Goal: Transaction & Acquisition: Book appointment/travel/reservation

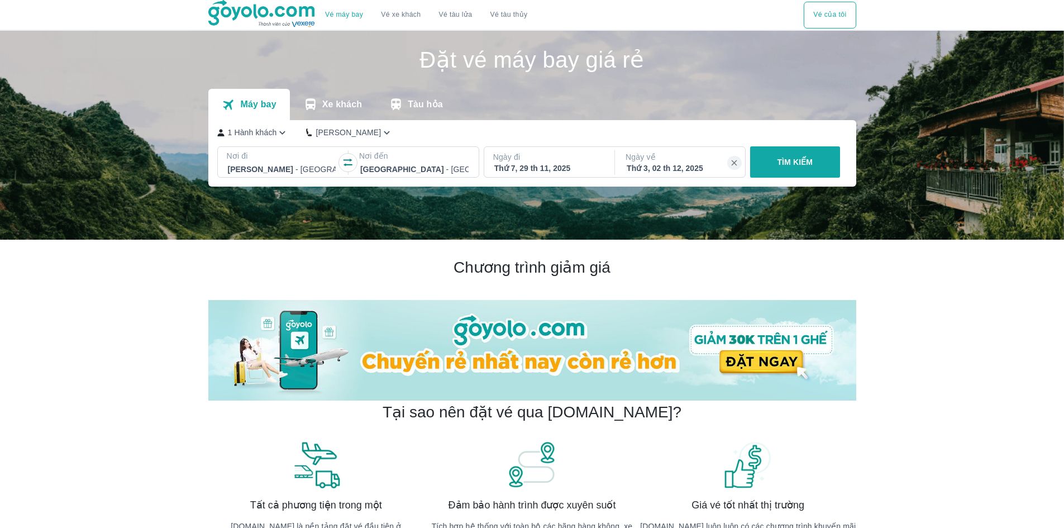
click at [513, 163] on p "Ngày đi" at bounding box center [548, 156] width 111 height 11
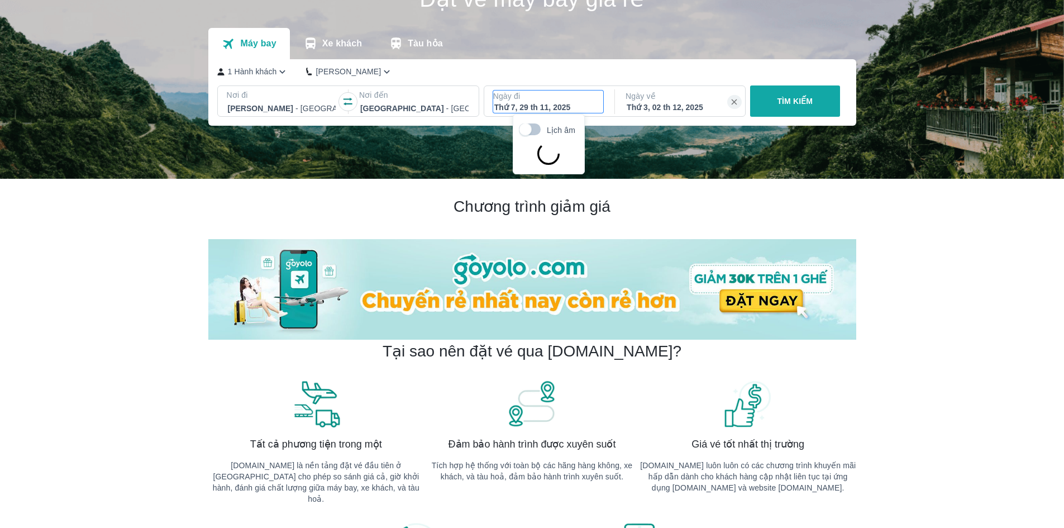
scroll to position [64, 0]
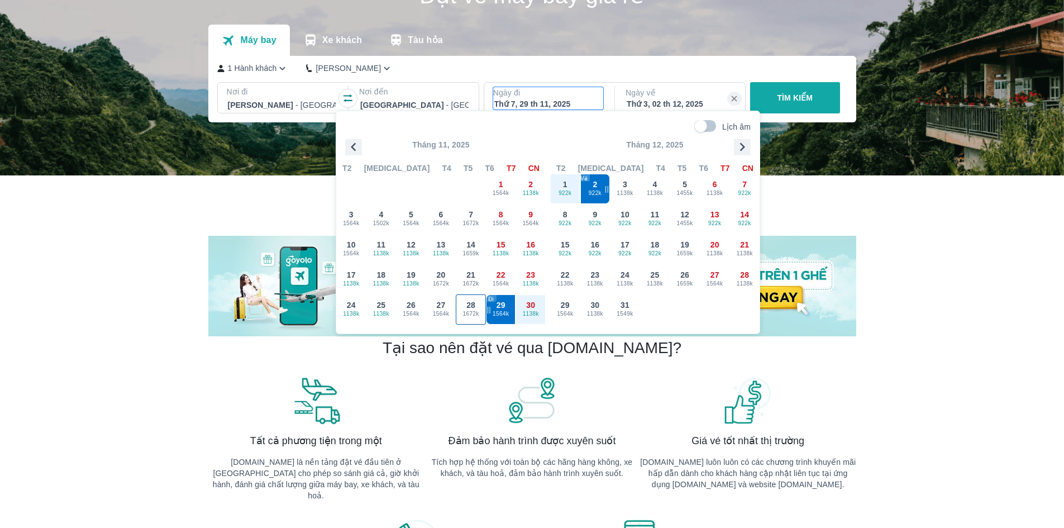
click at [479, 305] on div "28 1672k" at bounding box center [470, 309] width 29 height 29
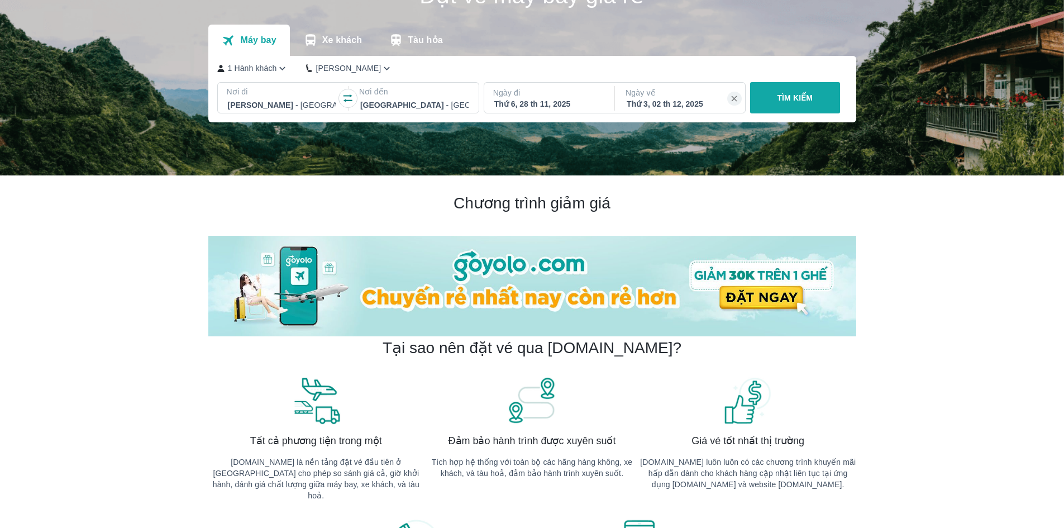
click at [543, 103] on div "Thứ 6, 28 th 11, 2025" at bounding box center [548, 103] width 108 height 11
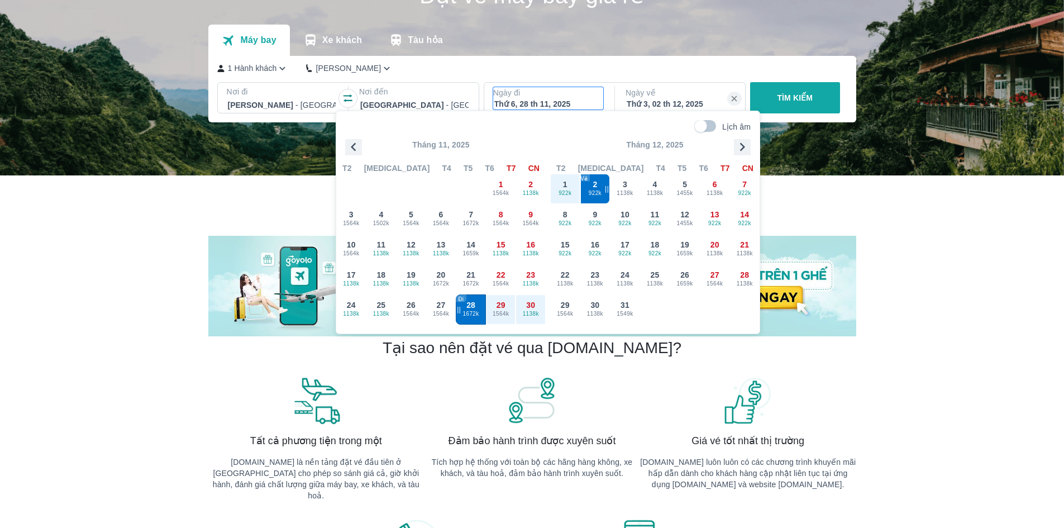
click at [471, 315] on span "1672k" at bounding box center [470, 313] width 29 height 9
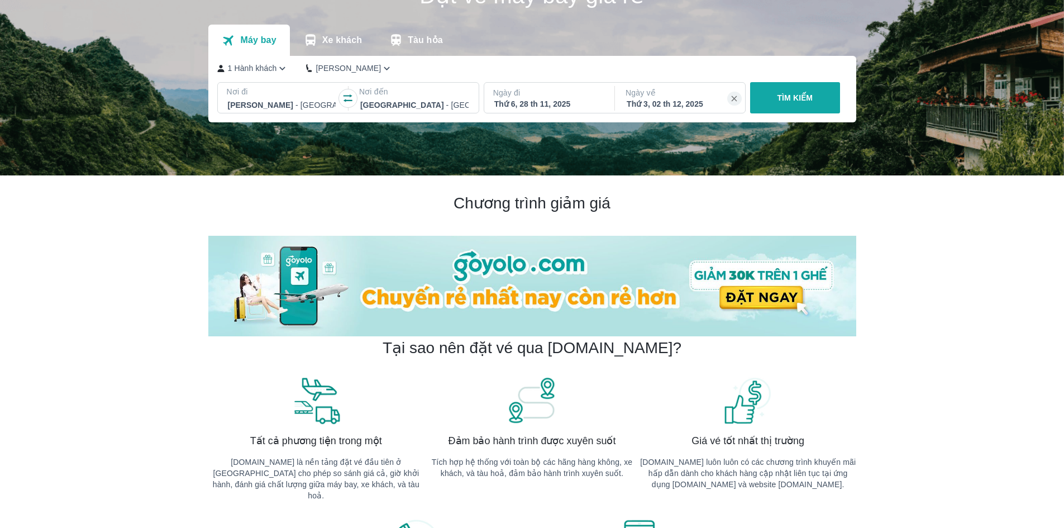
click at [643, 97] on p "Ngày về" at bounding box center [681, 92] width 111 height 11
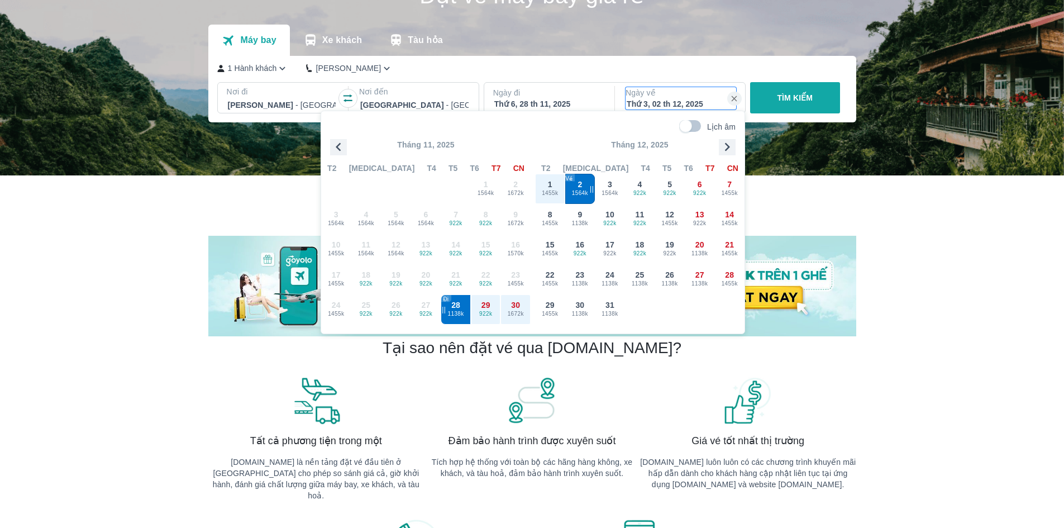
click at [584, 199] on div "2 1564k" at bounding box center [580, 188] width 29 height 29
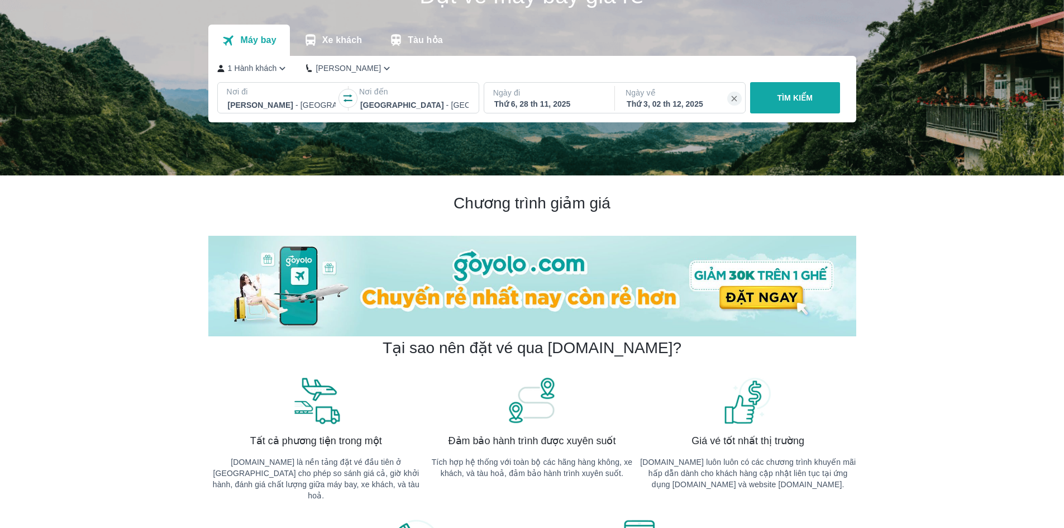
click at [758, 98] on button "TÌM KIẾM" at bounding box center [795, 97] width 90 height 31
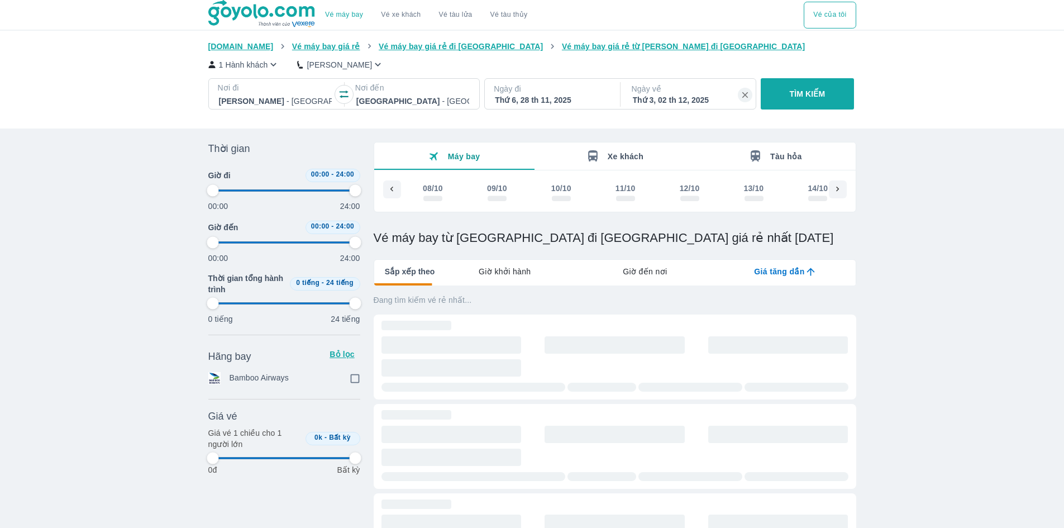
scroll to position [0, 3152]
type input "97.9166666666667"
checkbox input "true"
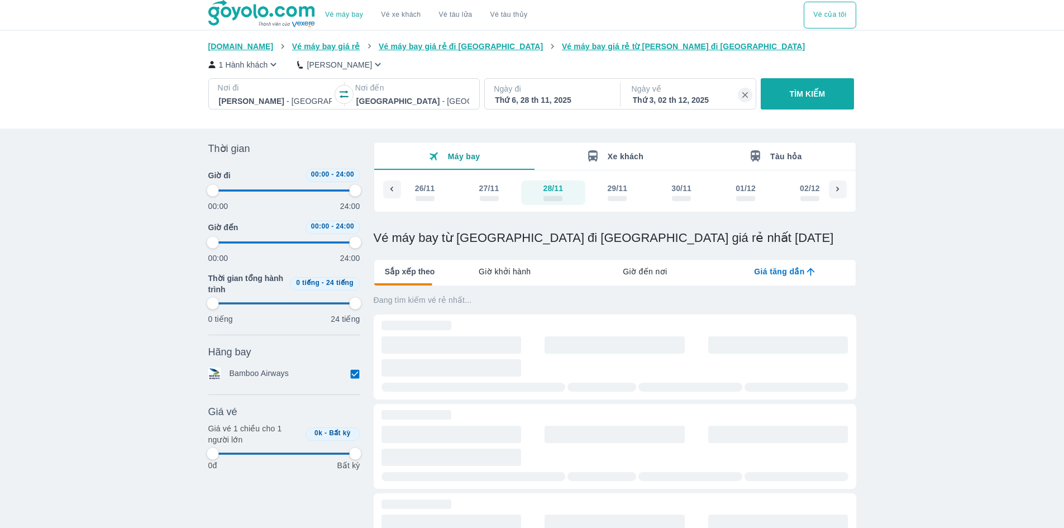
type input "97.9166666666667"
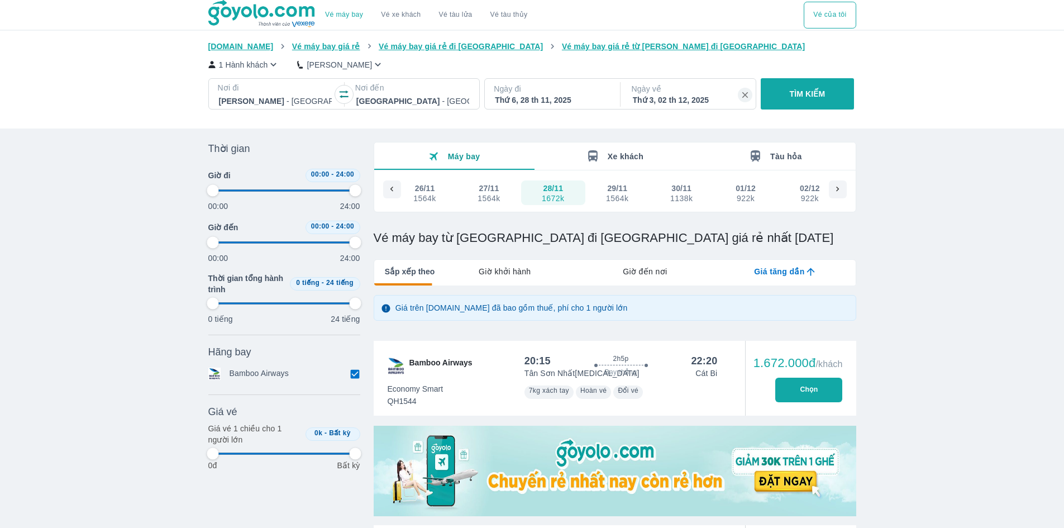
type input "97.9166666666667"
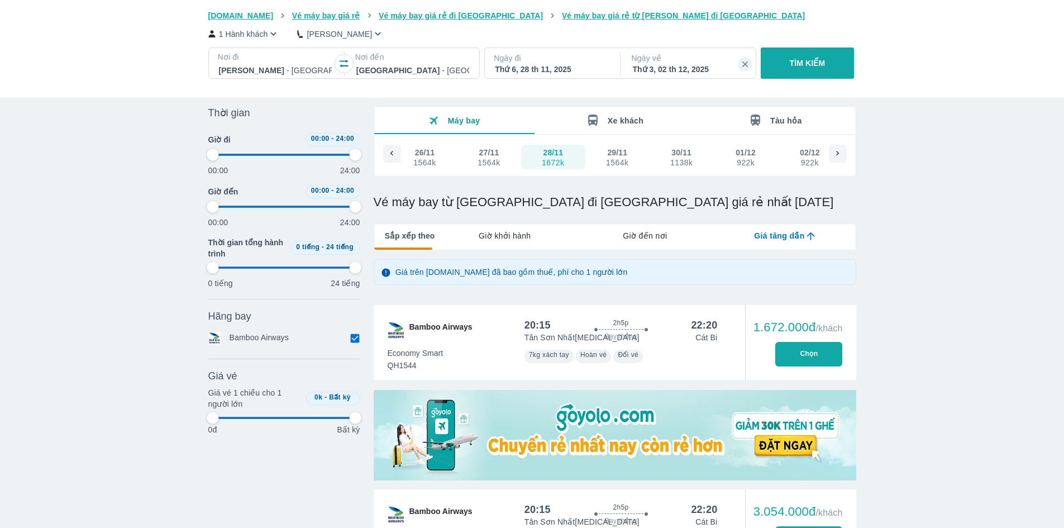
type input "97.9166666666667"
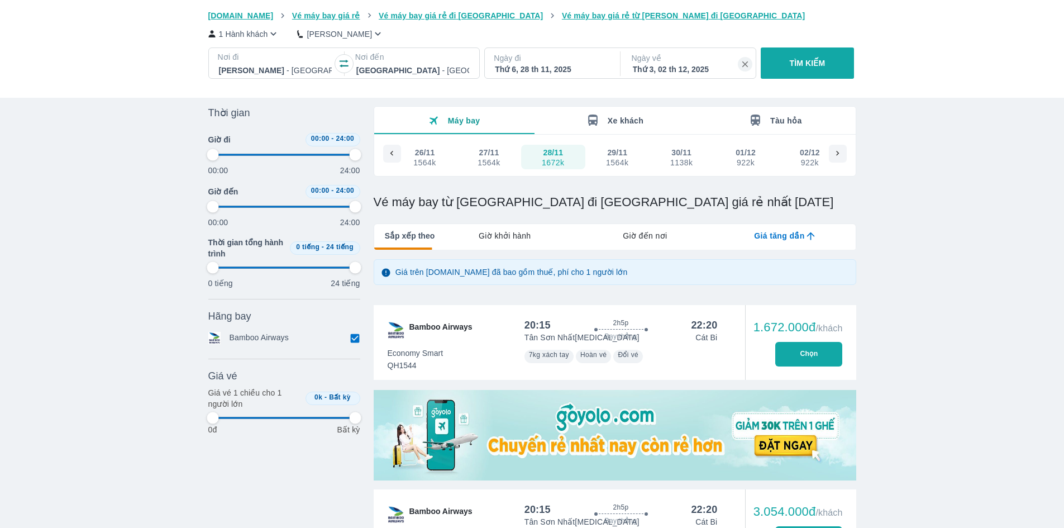
type input "97.9166666666667"
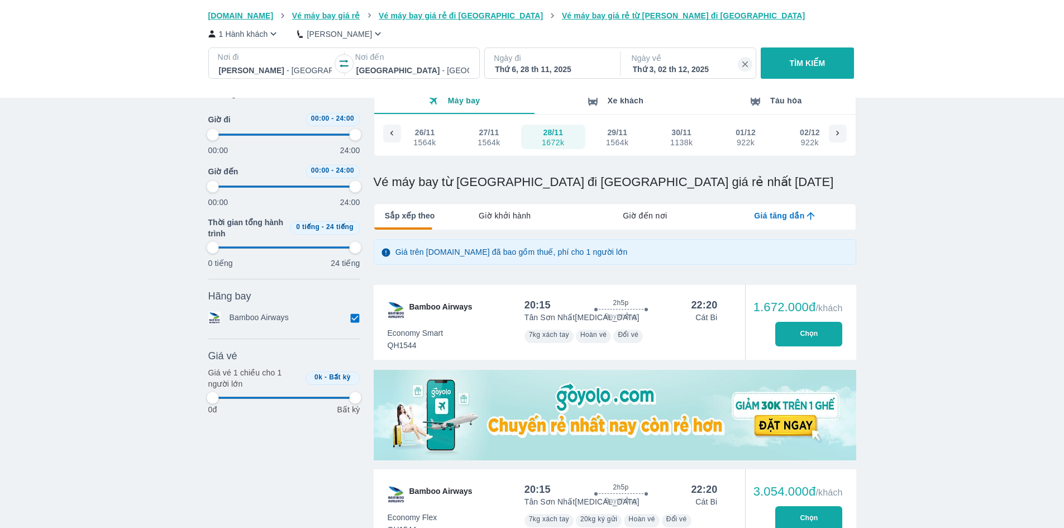
type input "97.9166666666667"
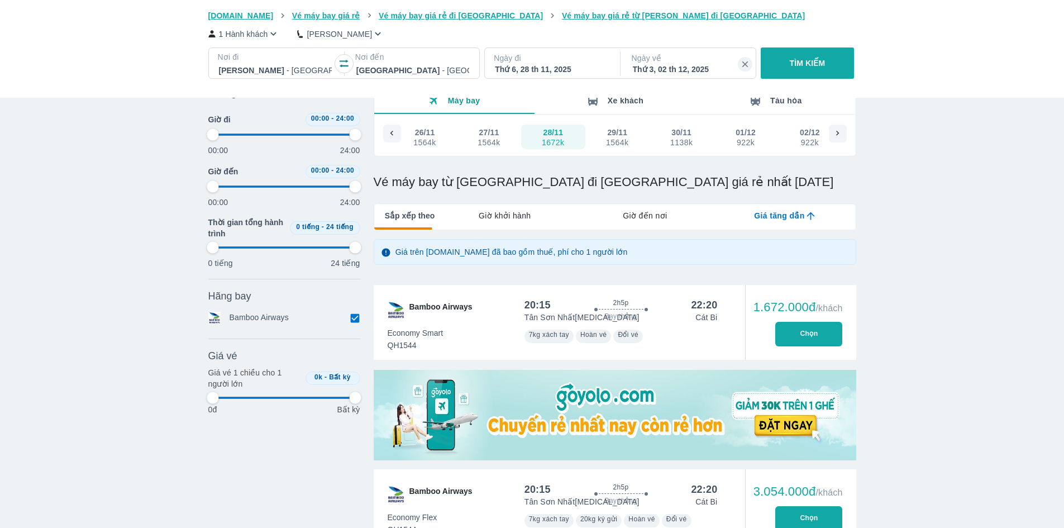
type input "97.9166666666667"
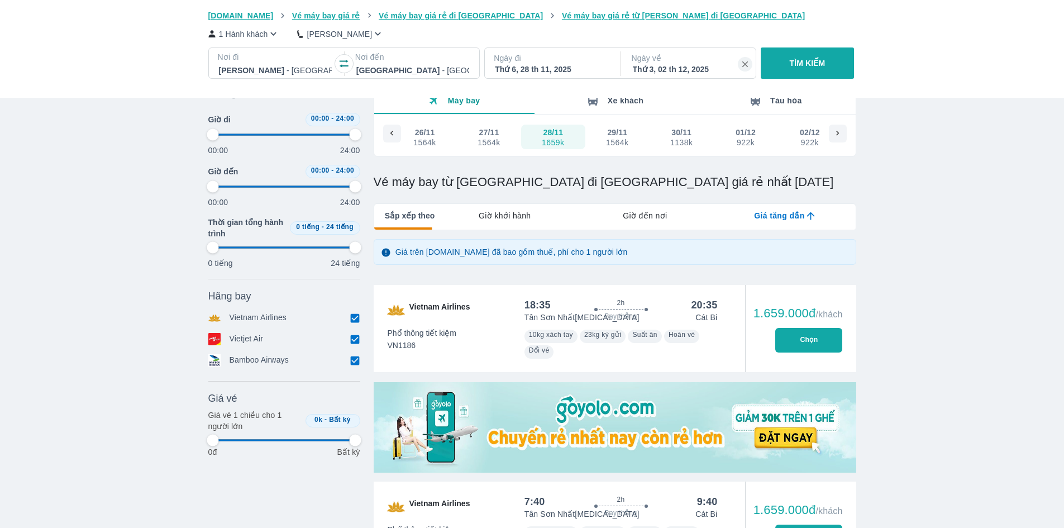
type input "97.9166666666667"
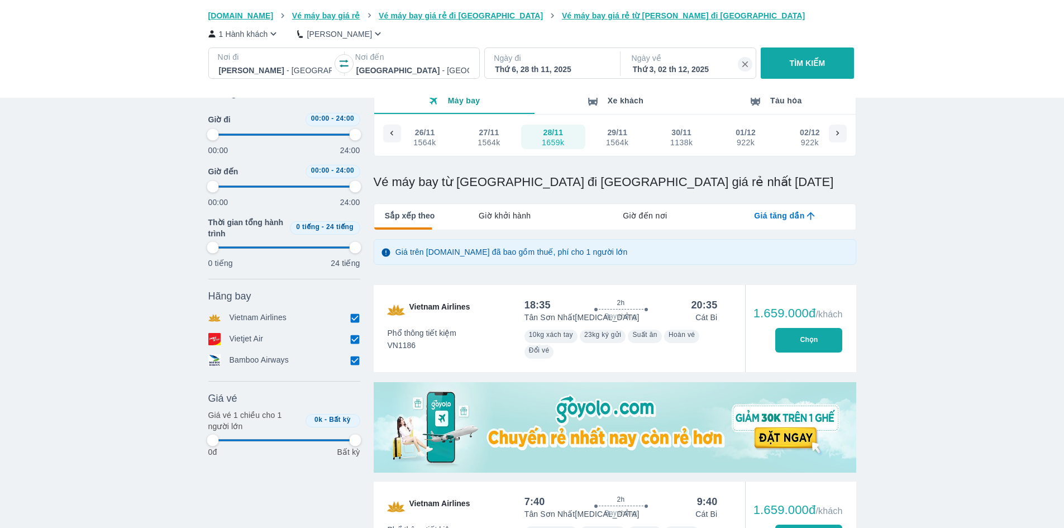
type input "97.9166666666667"
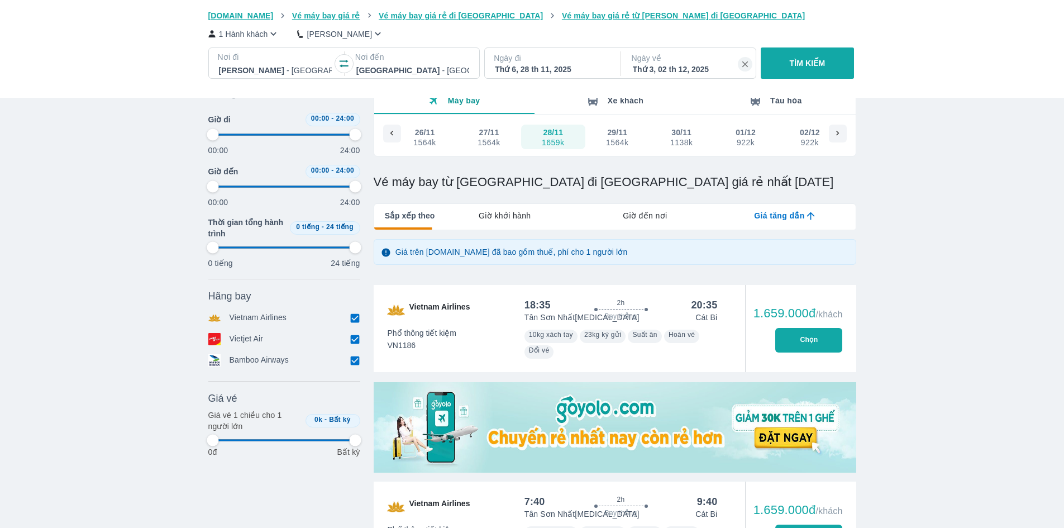
type input "97.9166666666667"
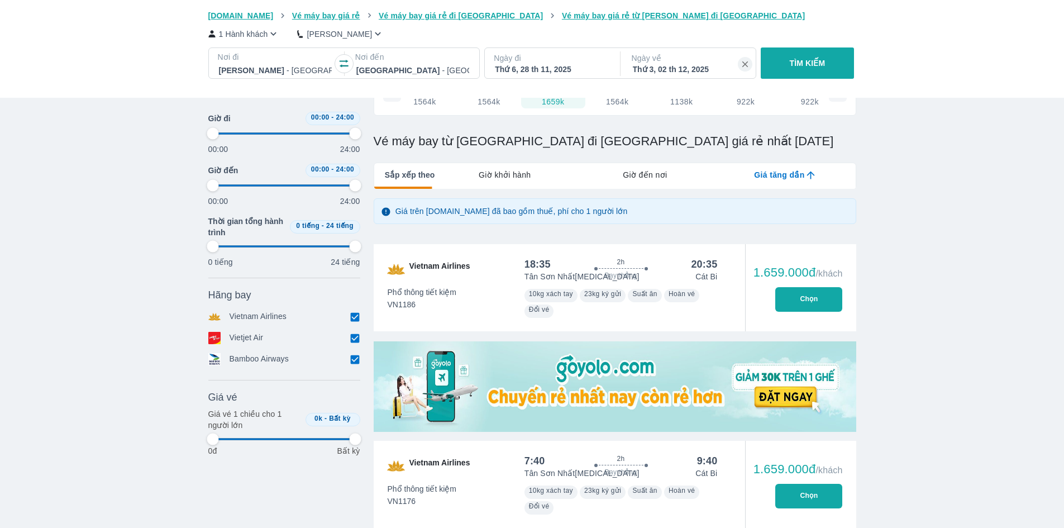
type input "97.9166666666667"
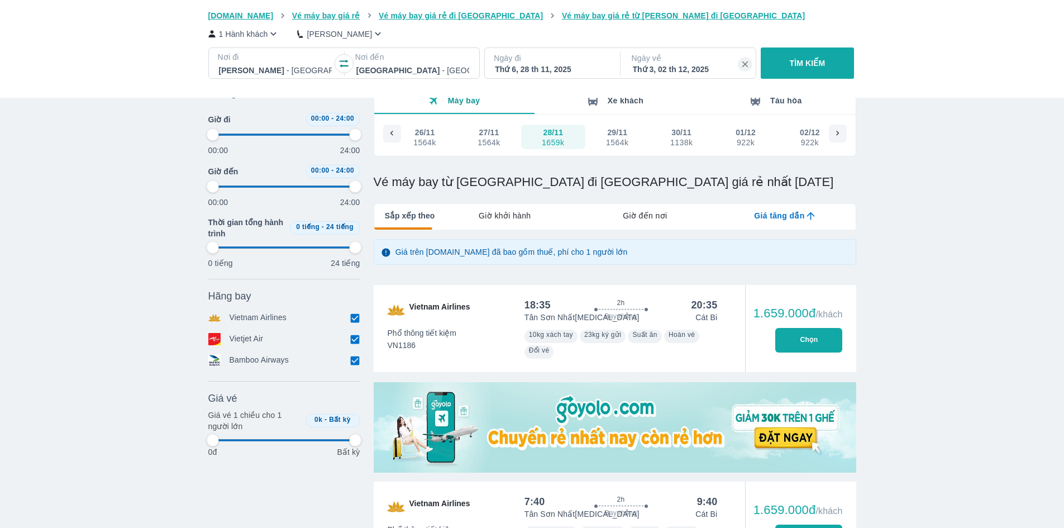
type input "97.9166666666667"
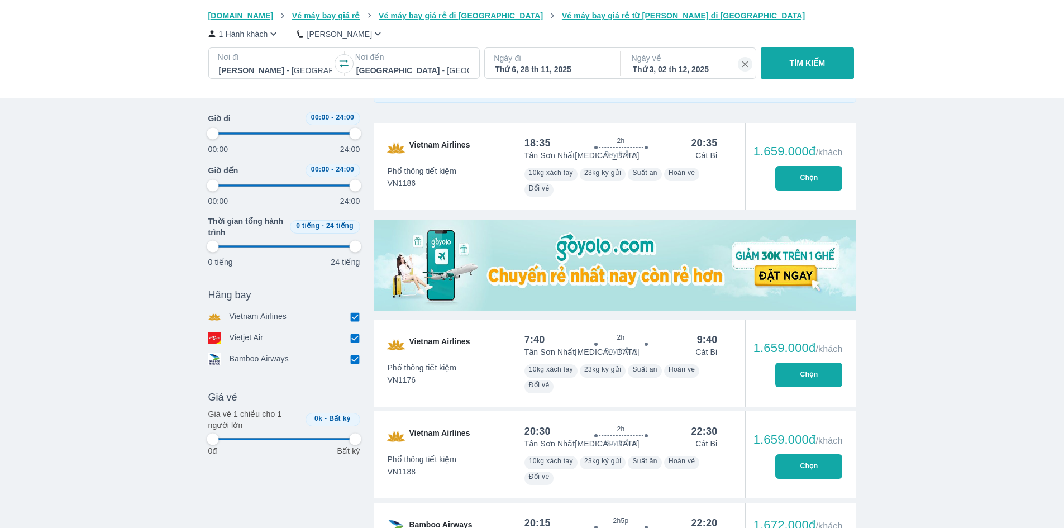
type input "97.9166666666667"
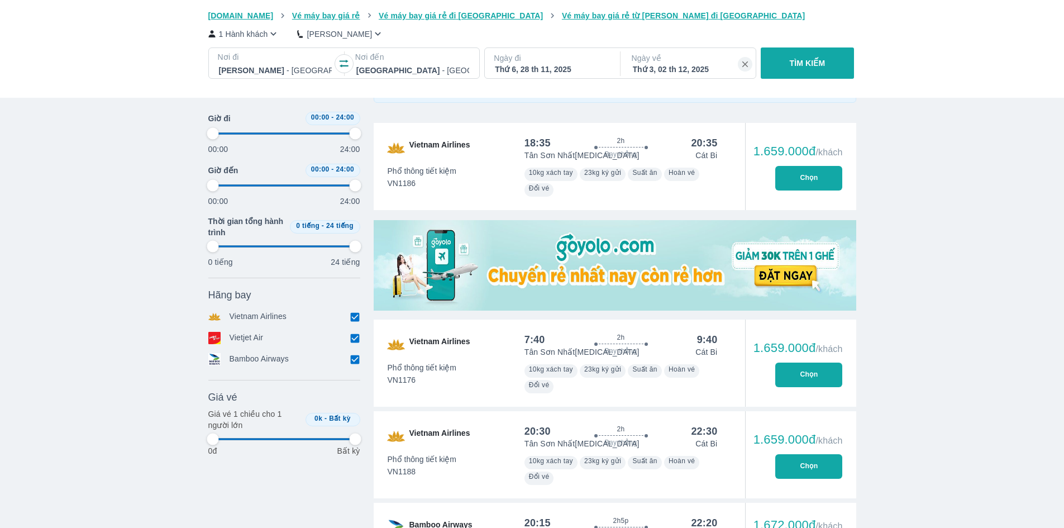
type input "97.9166666666667"
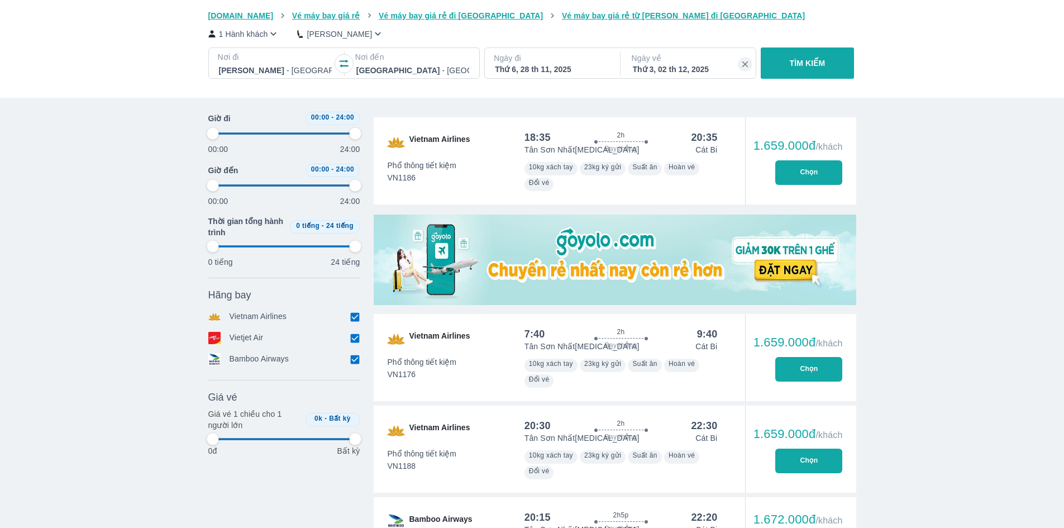
type input "97.9166666666667"
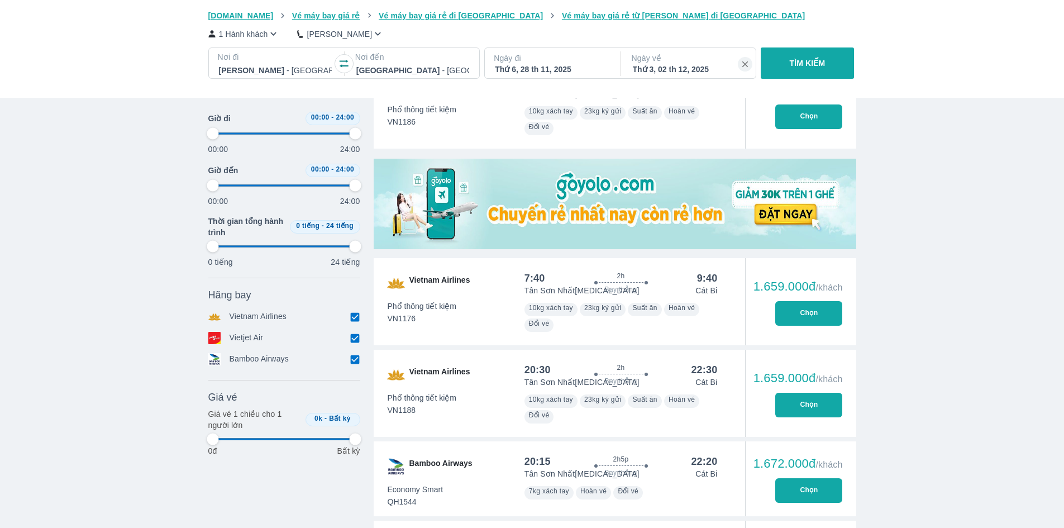
type input "97.9166666666667"
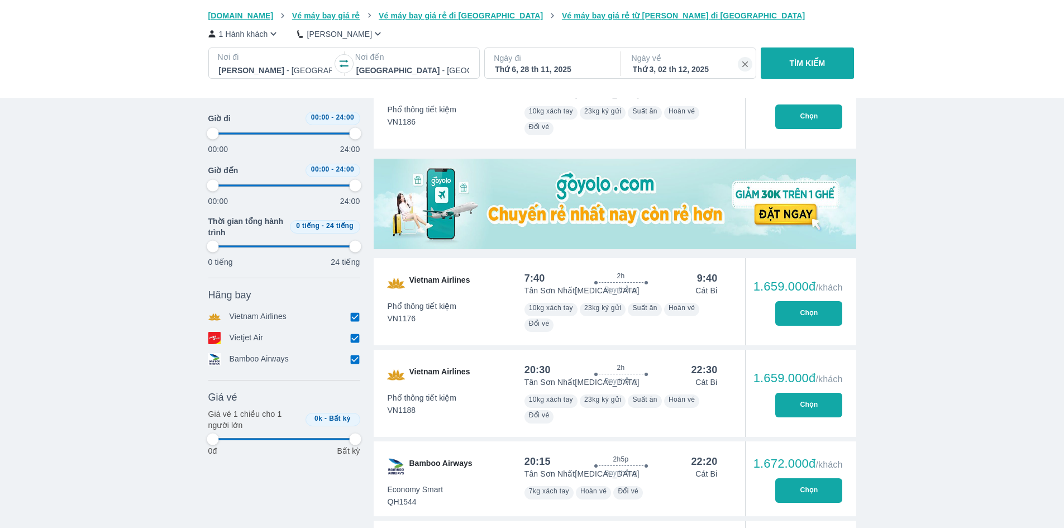
type input "97.9166666666667"
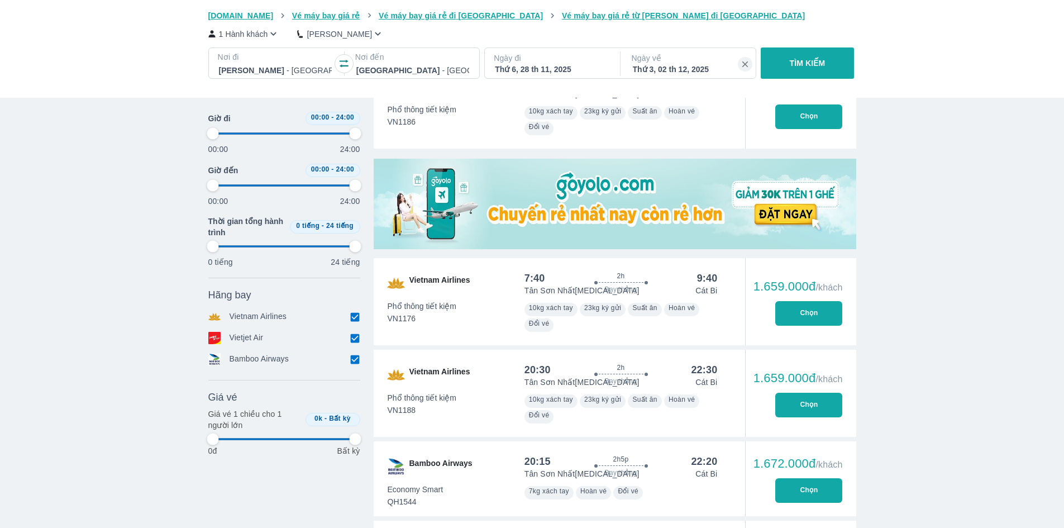
type input "97.9166666666667"
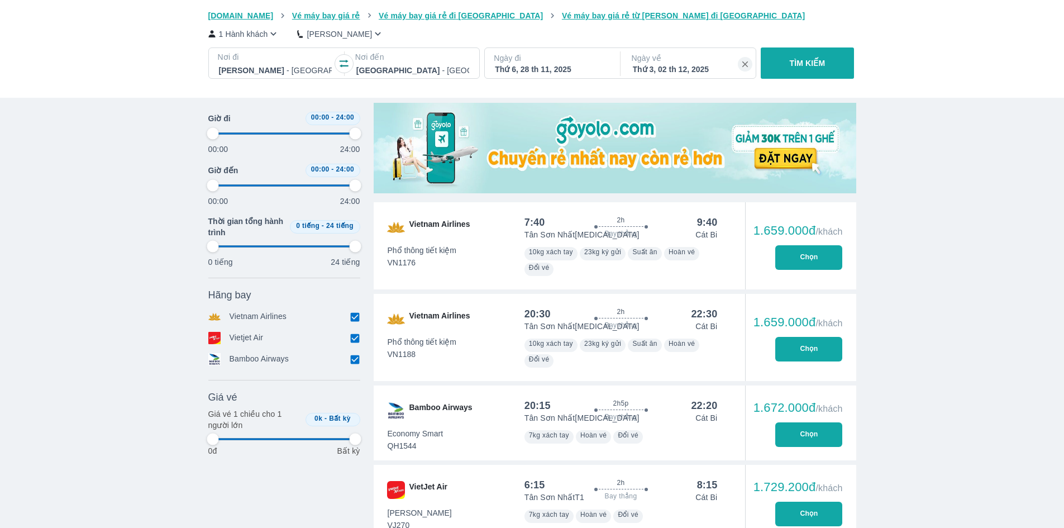
scroll to position [391, 0]
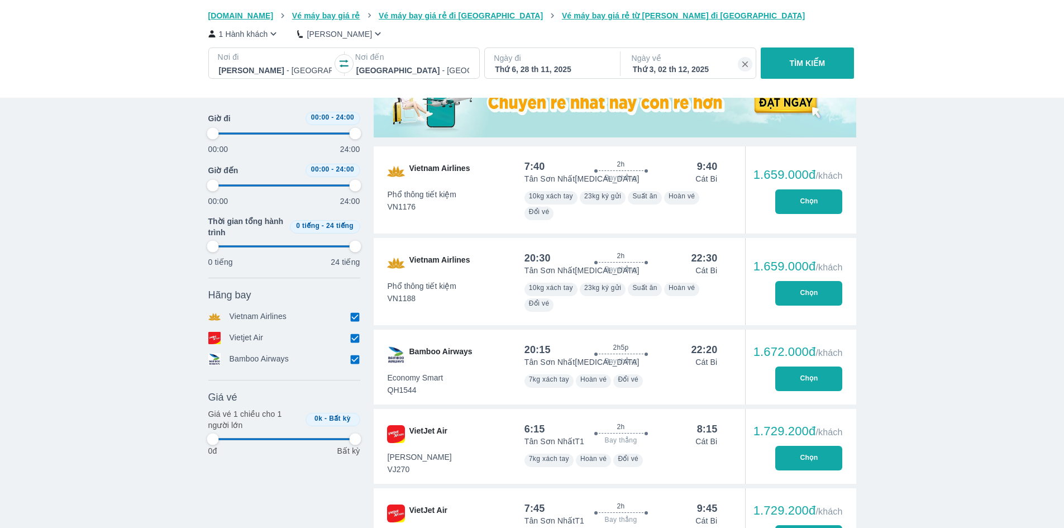
type input "97.9166666666667"
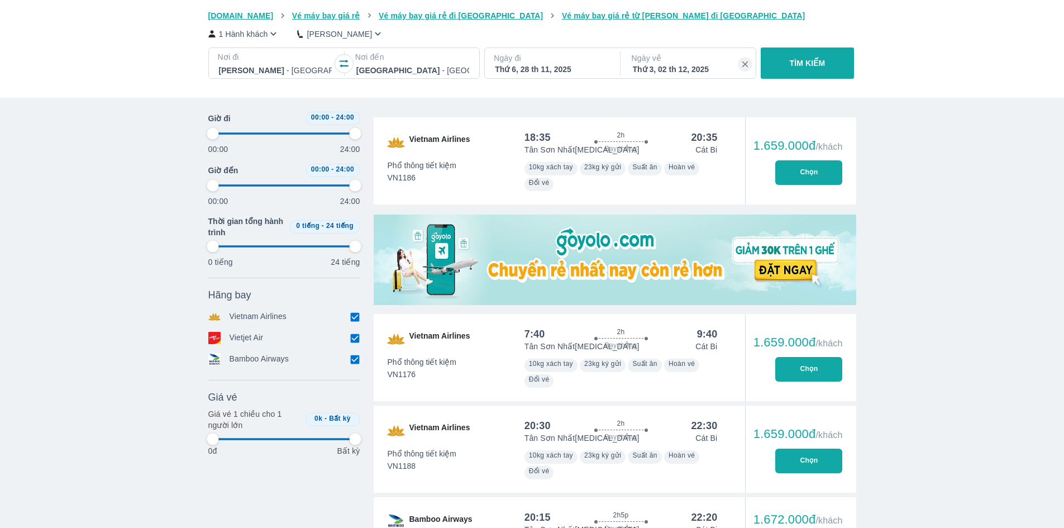
type input "97.9166666666667"
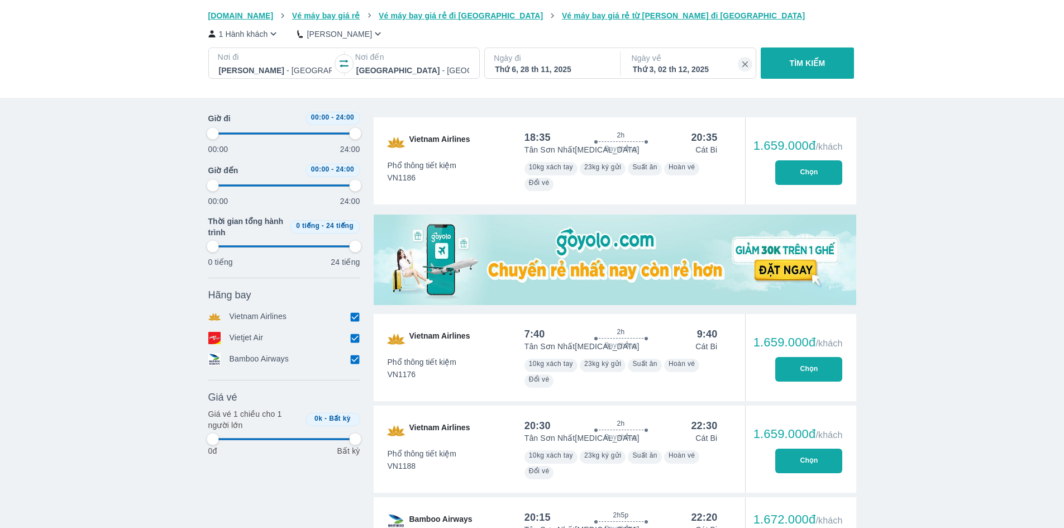
type input "97.9166666666667"
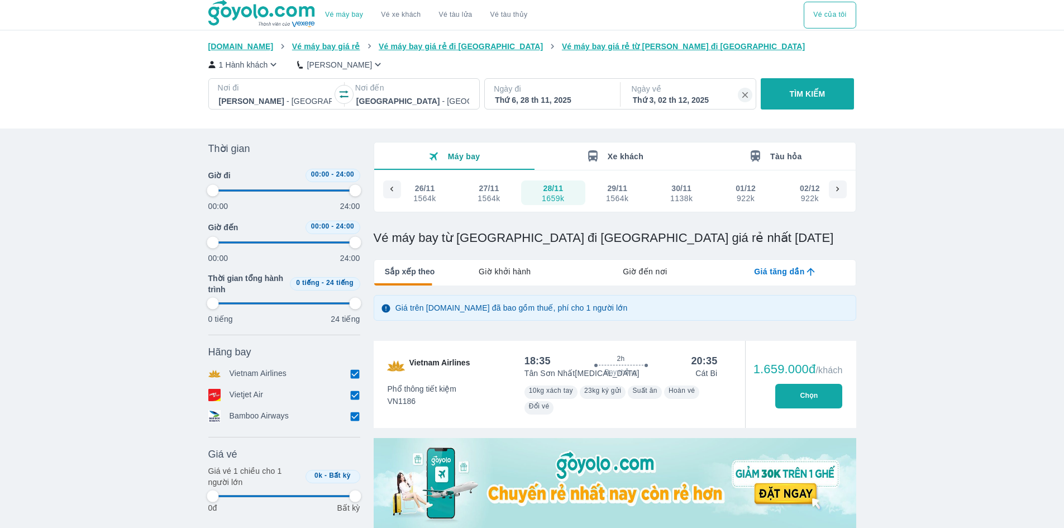
scroll to position [279, 0]
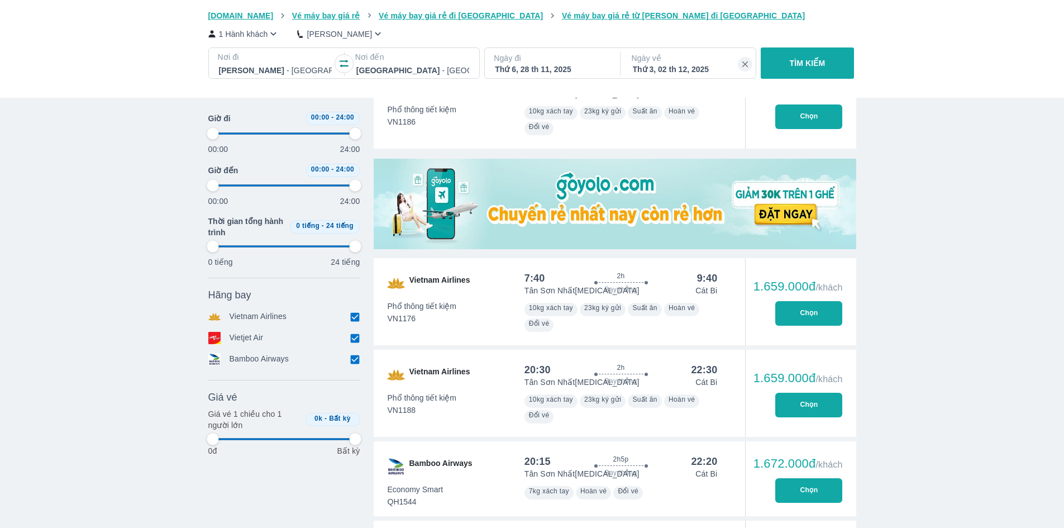
type input "97.9166666666667"
click at [810, 398] on button "Chọn" at bounding box center [808, 405] width 67 height 25
type input "97.9166666666667"
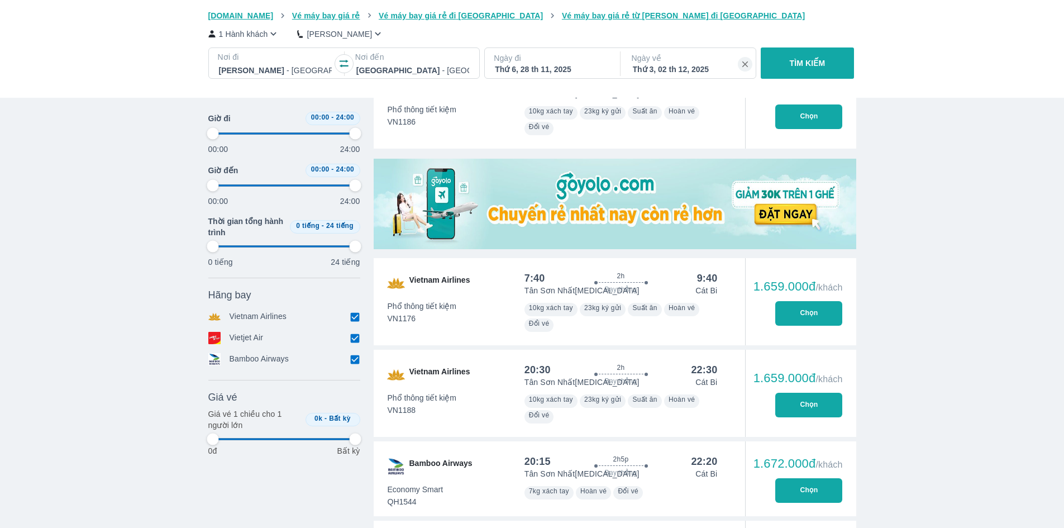
type input "97.9166666666667"
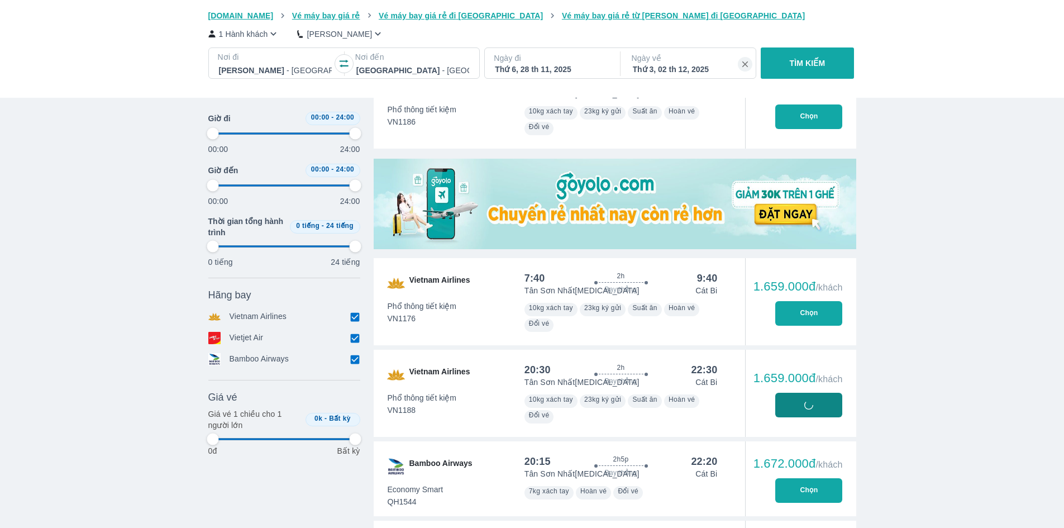
type input "97.9166666666667"
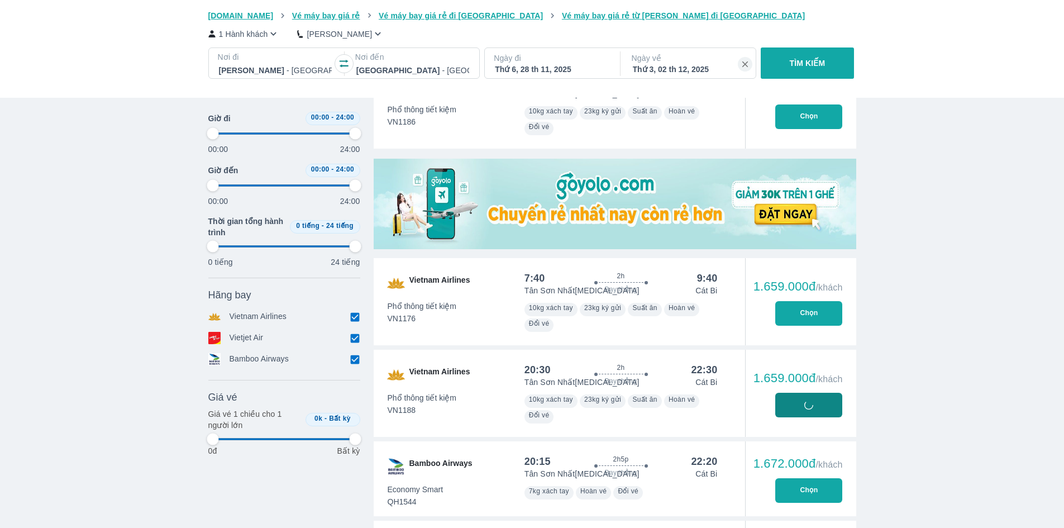
type input "97.9166666666667"
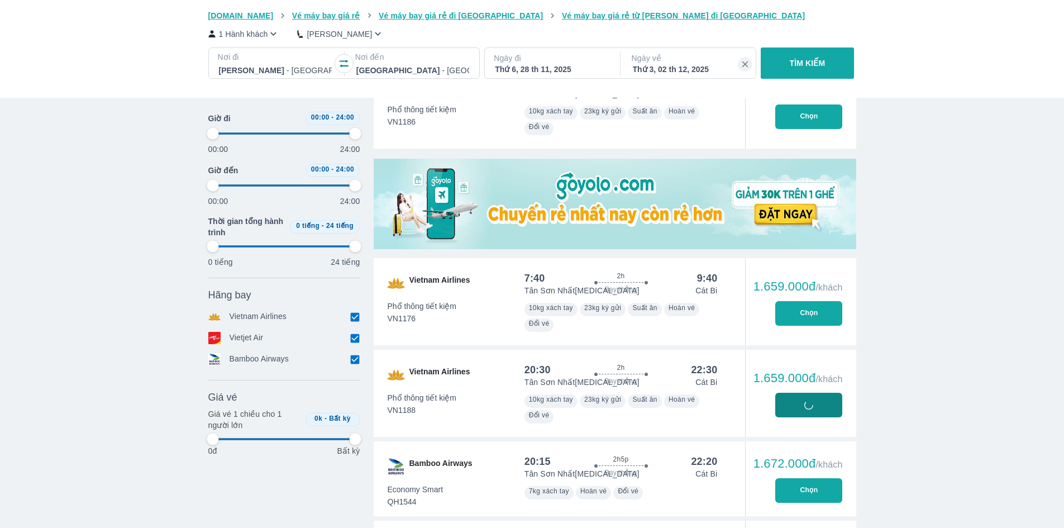
type input "97.9166666666667"
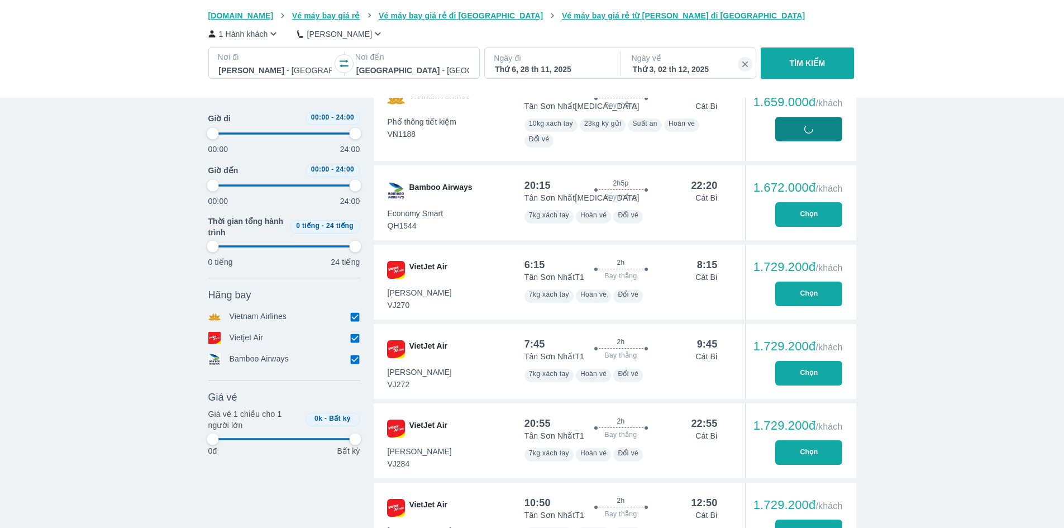
type input "97.9166666666667"
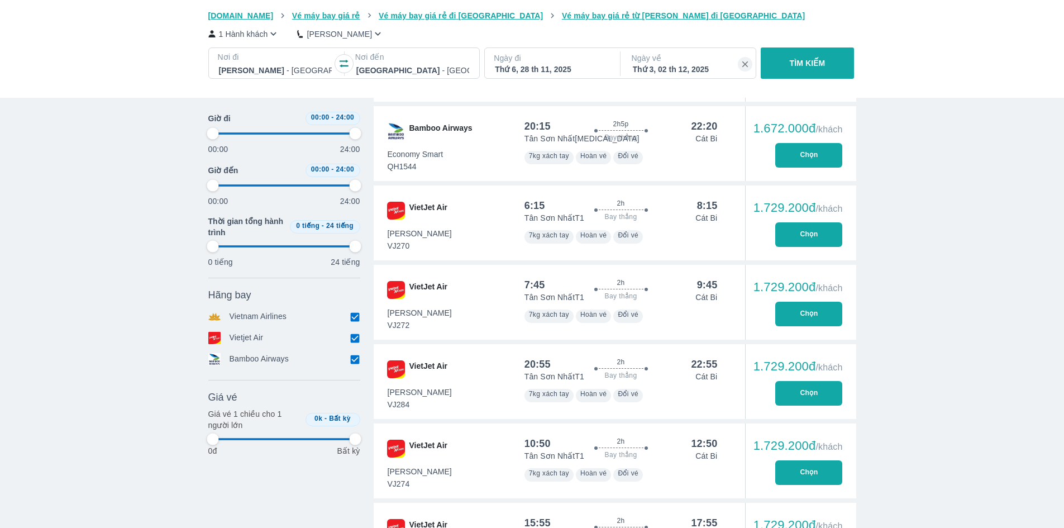
type input "97.9166666666667"
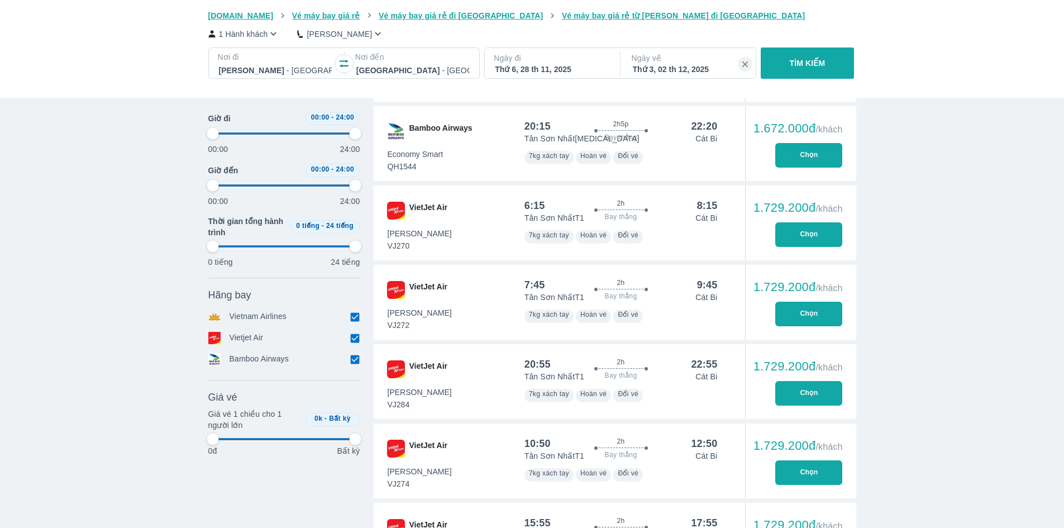
type input "97.9166666666667"
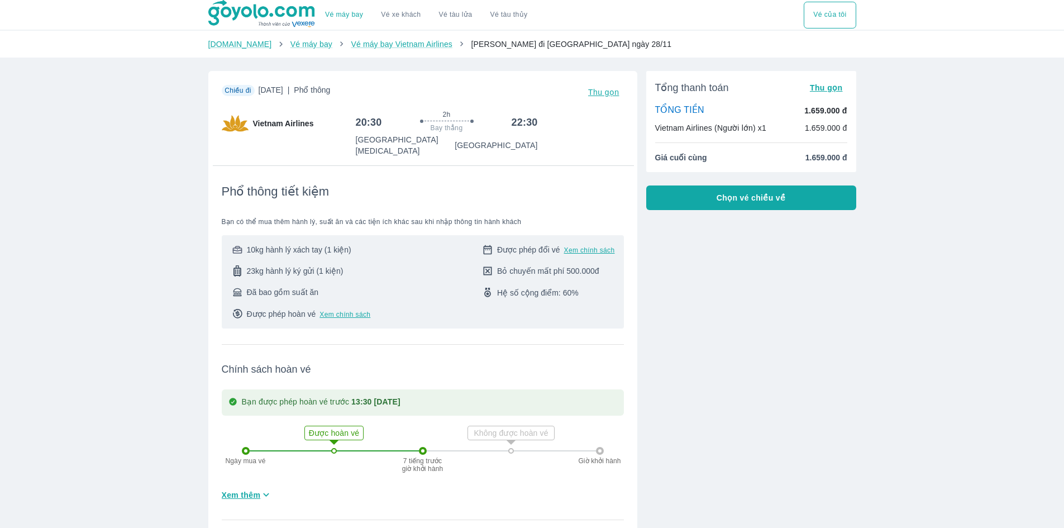
click at [740, 201] on span "Chọn vé chiều về" at bounding box center [751, 197] width 69 height 11
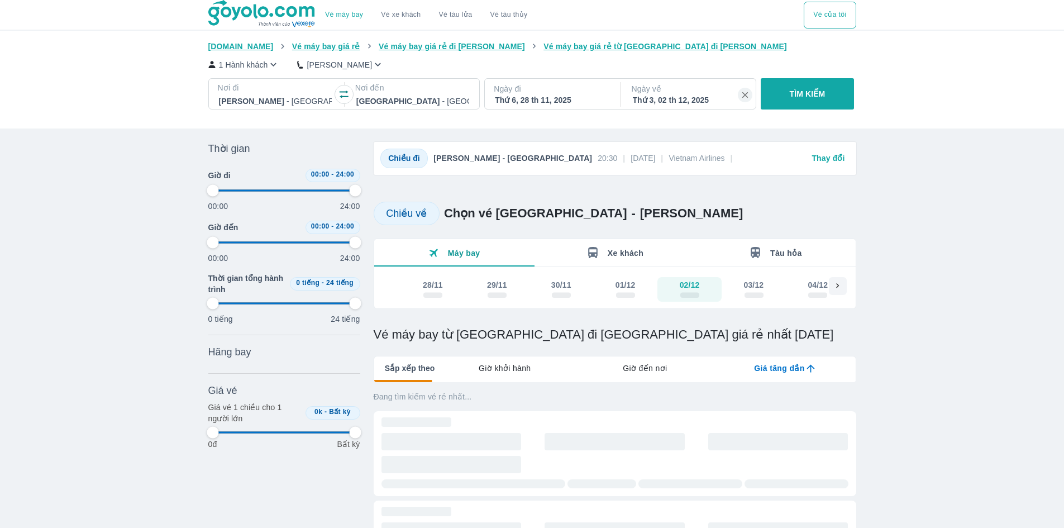
type input "97.9166666666667"
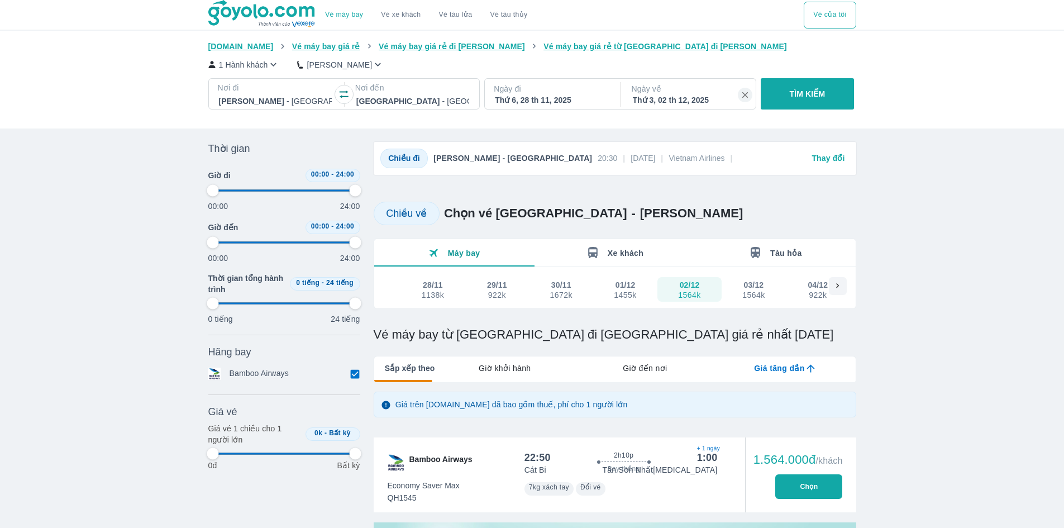
type input "97.9166666666667"
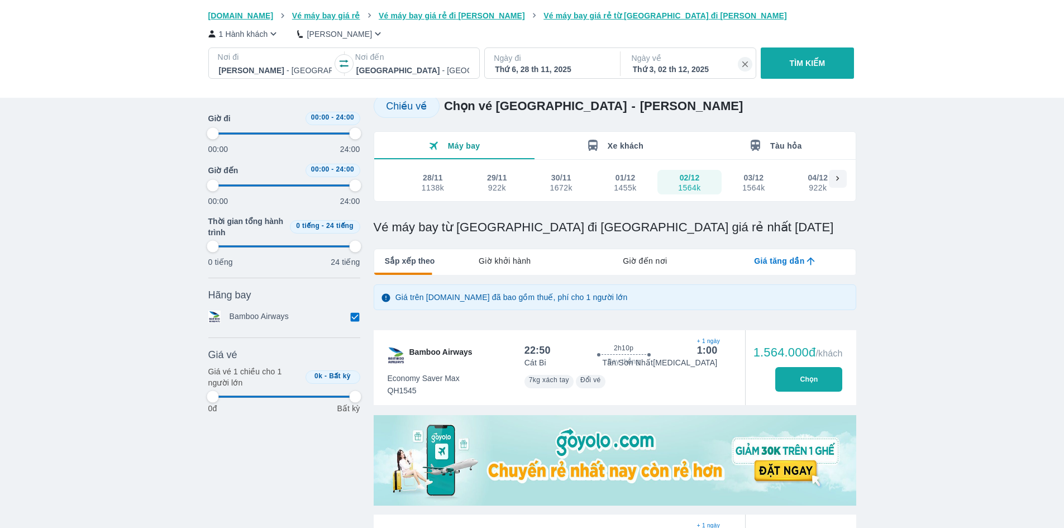
type input "97.9166666666667"
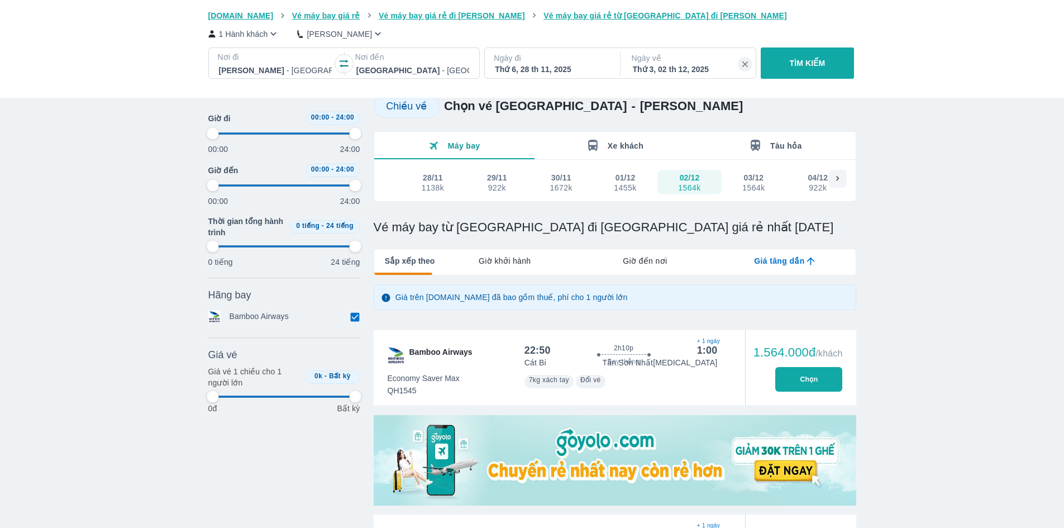
type input "97.9166666666667"
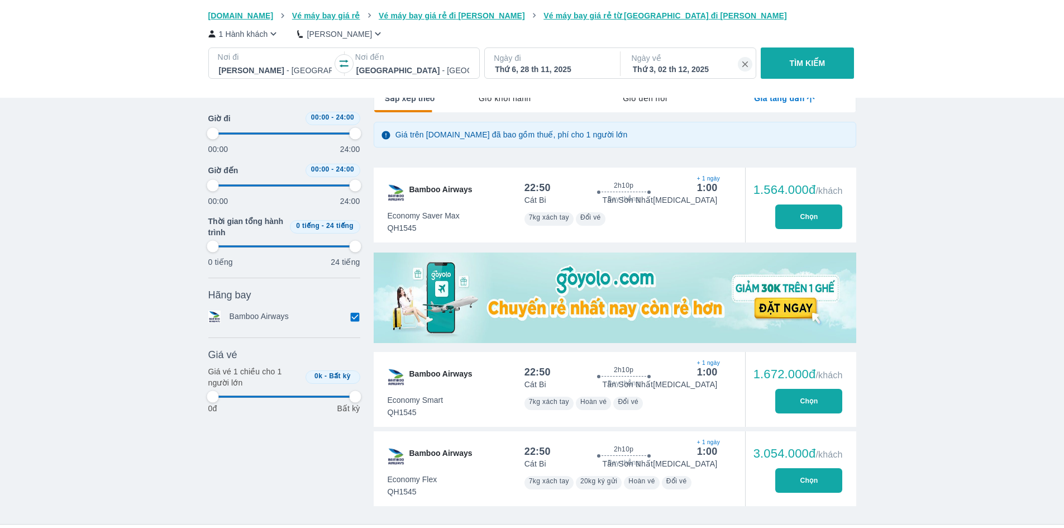
scroll to position [112, 0]
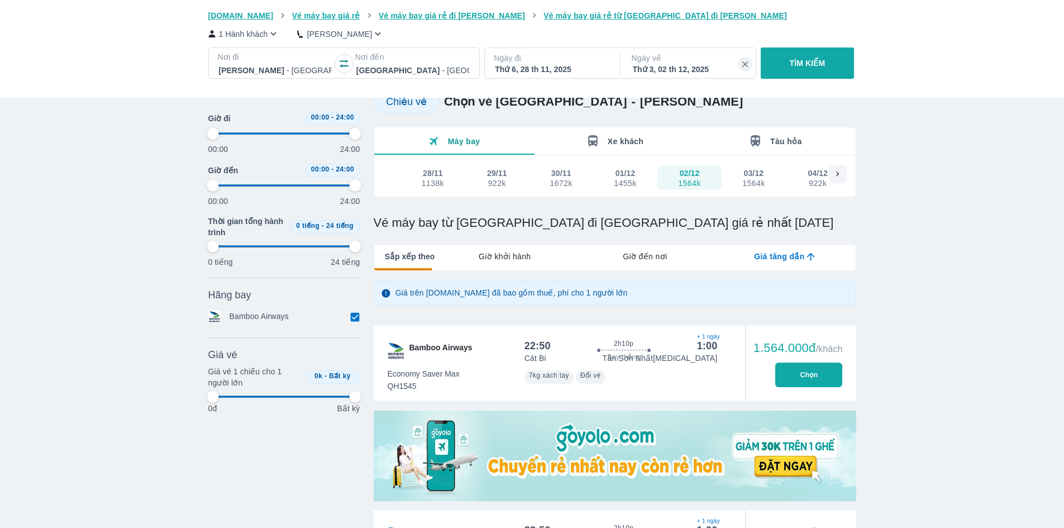
type input "97.9166666666667"
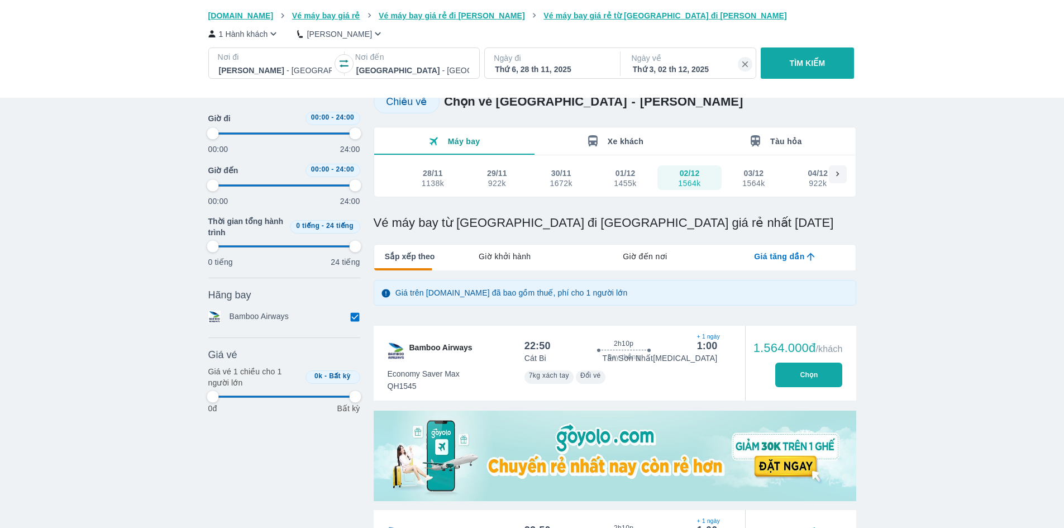
type input "97.9166666666667"
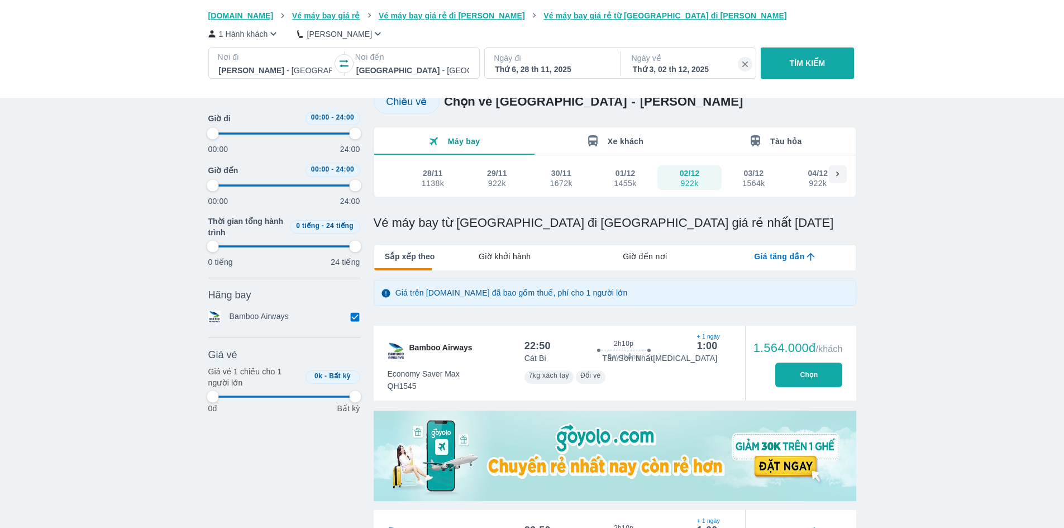
type input "97.9166666666667"
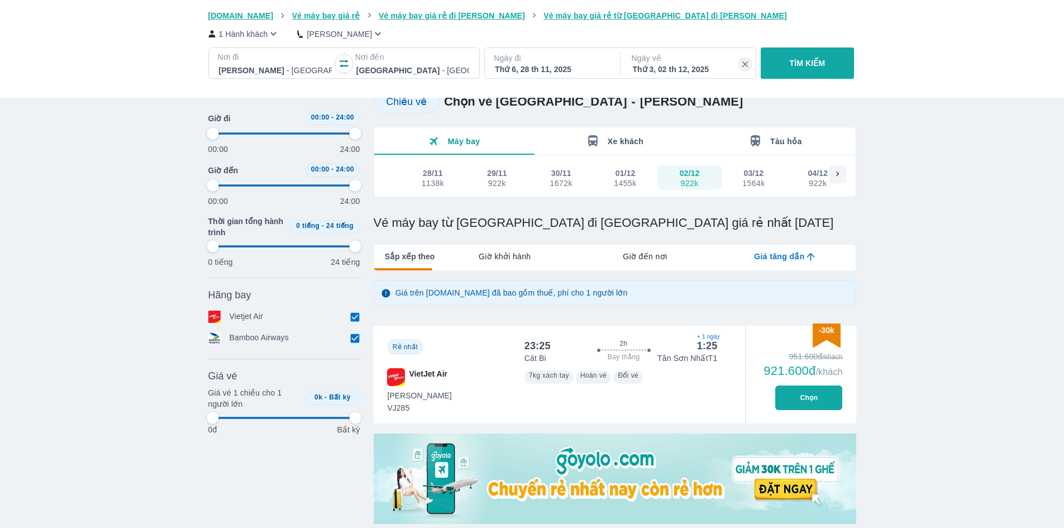
type input "97.9166666666667"
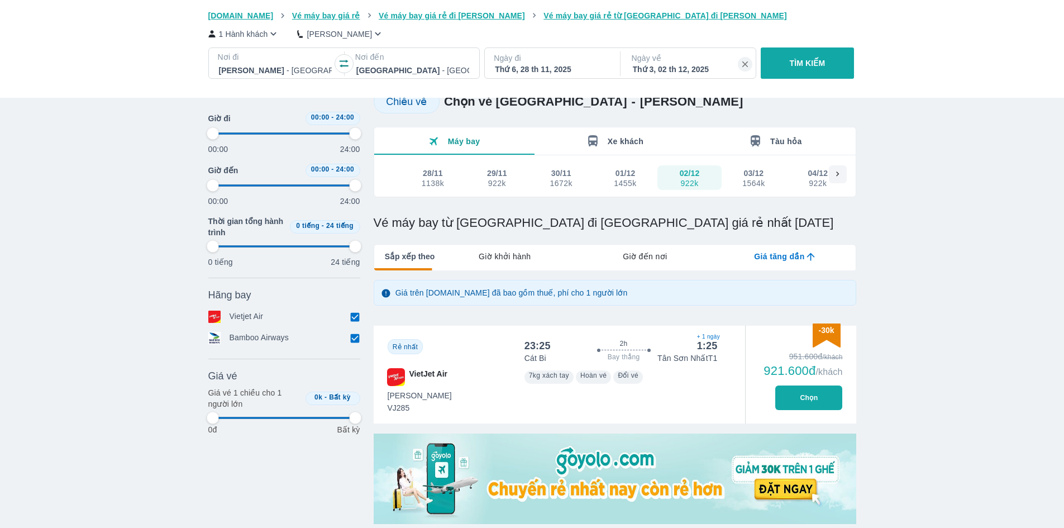
type input "97.9166666666667"
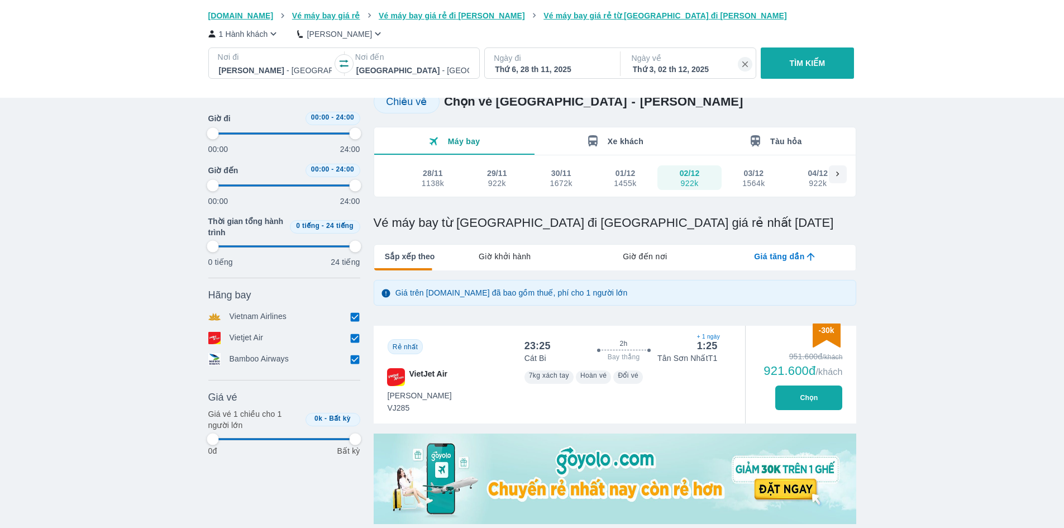
type input "97.9166666666667"
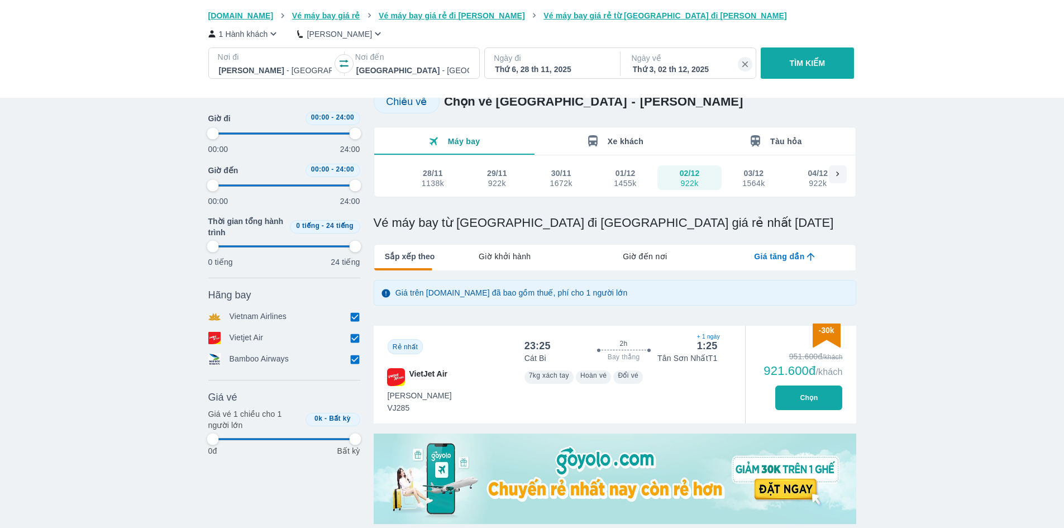
type input "97.9166666666667"
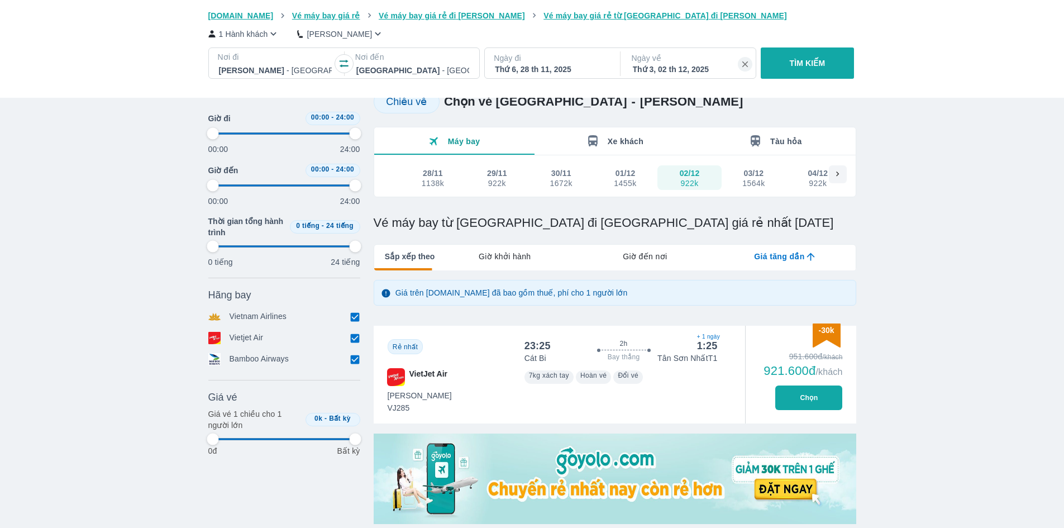
type input "97.9166666666667"
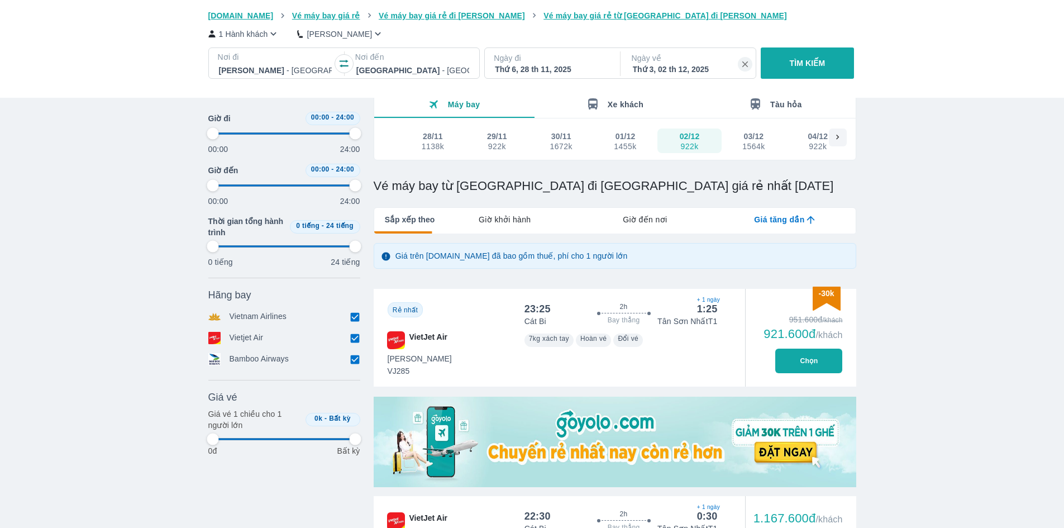
scroll to position [168, 0]
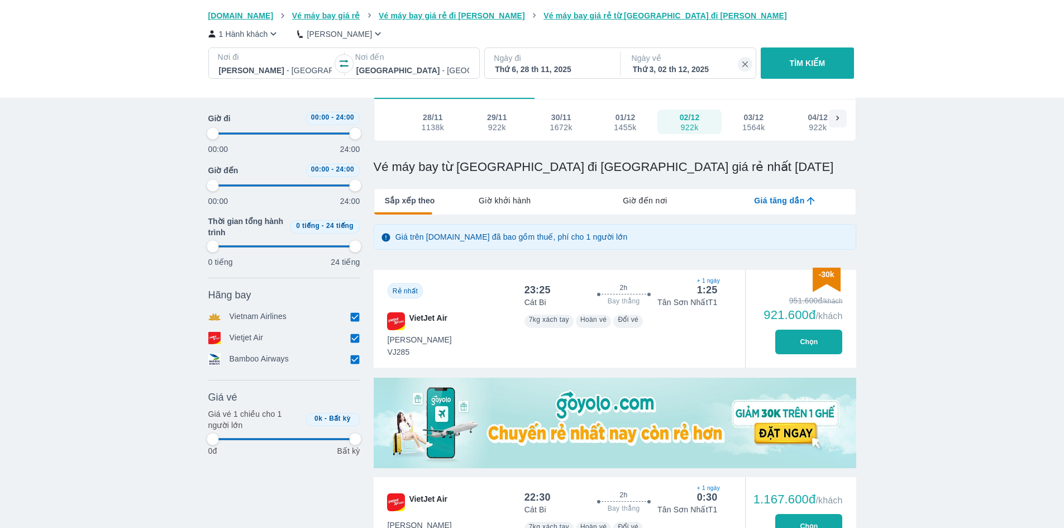
type input "97.9166666666667"
click at [810, 347] on button "Chọn" at bounding box center [808, 342] width 67 height 25
type input "97.9166666666667"
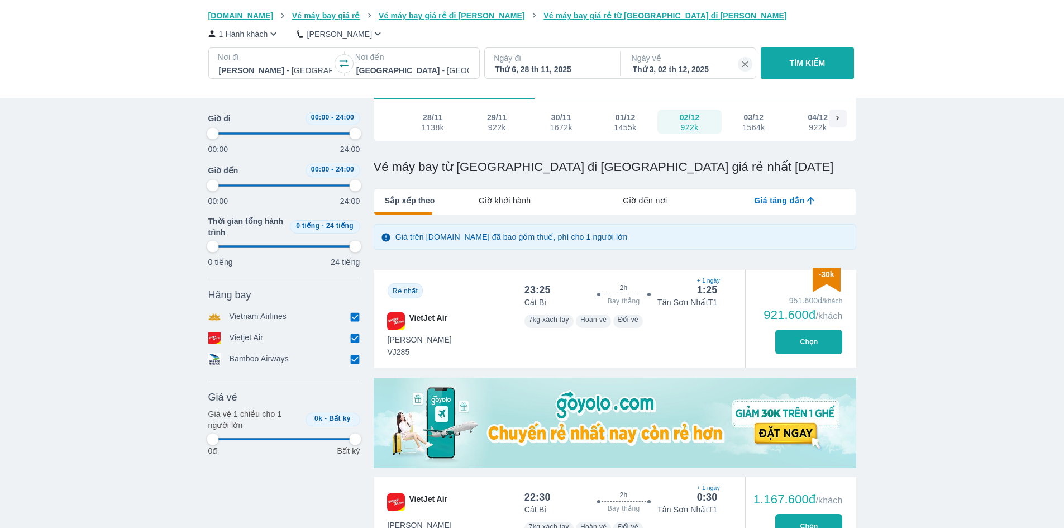
type input "97.9166666666667"
